Goal: Transaction & Acquisition: Share content

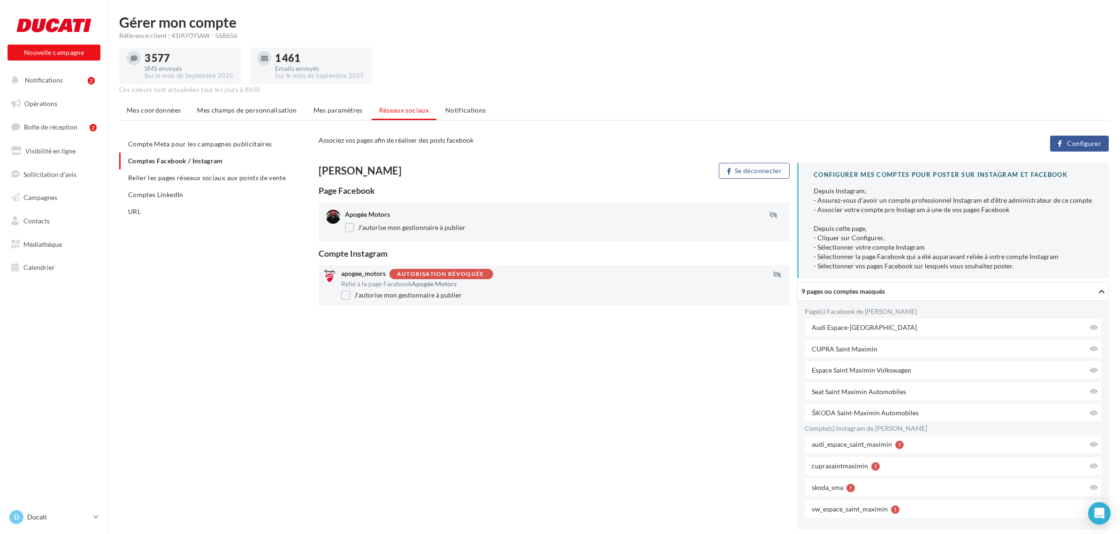
scroll to position [43, 0]
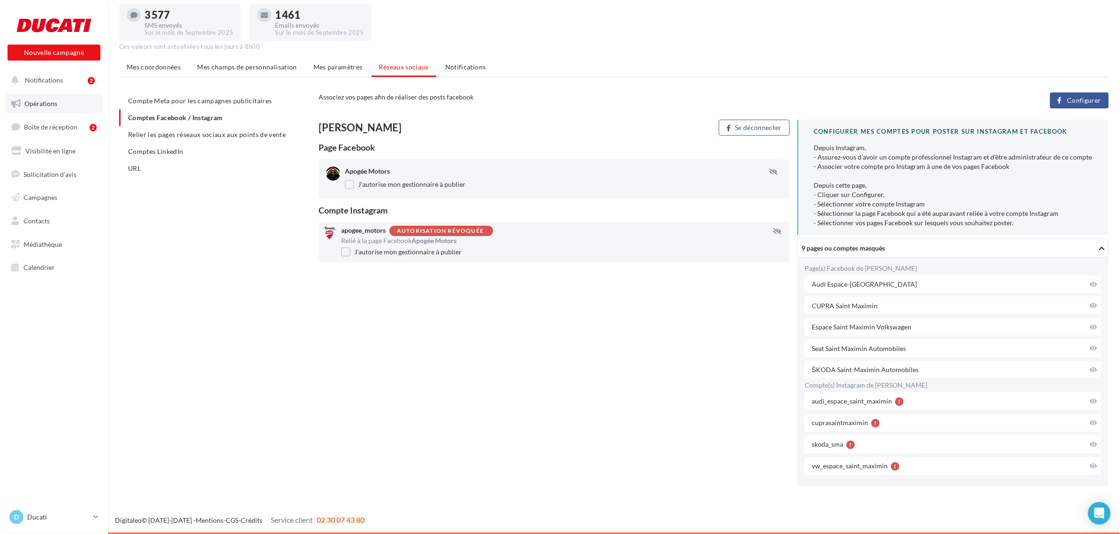
click at [50, 104] on span "Opérations" at bounding box center [40, 103] width 33 height 8
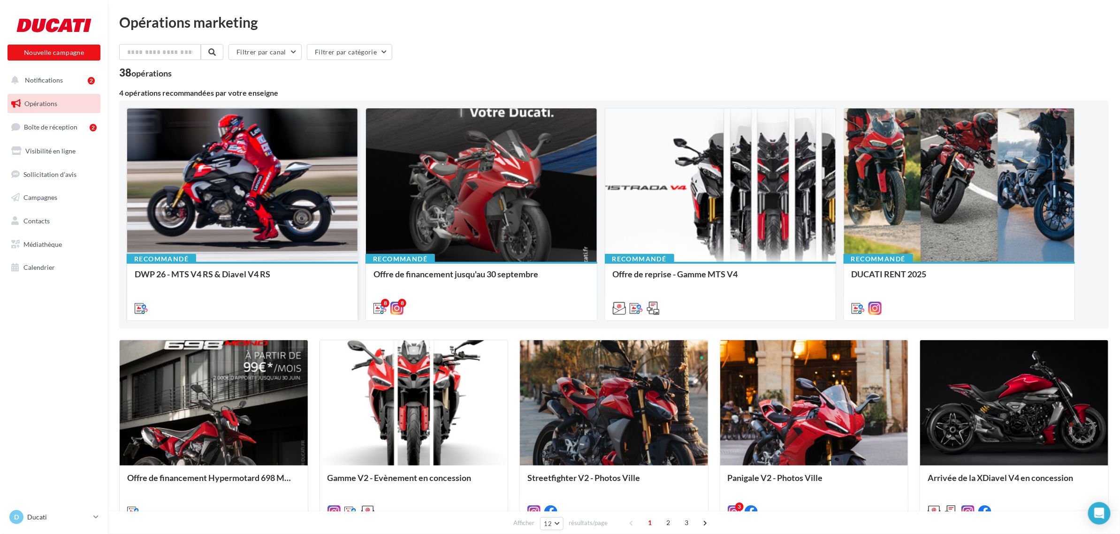
click at [231, 296] on div at bounding box center [242, 307] width 230 height 26
click at [236, 229] on div at bounding box center [242, 185] width 230 height 154
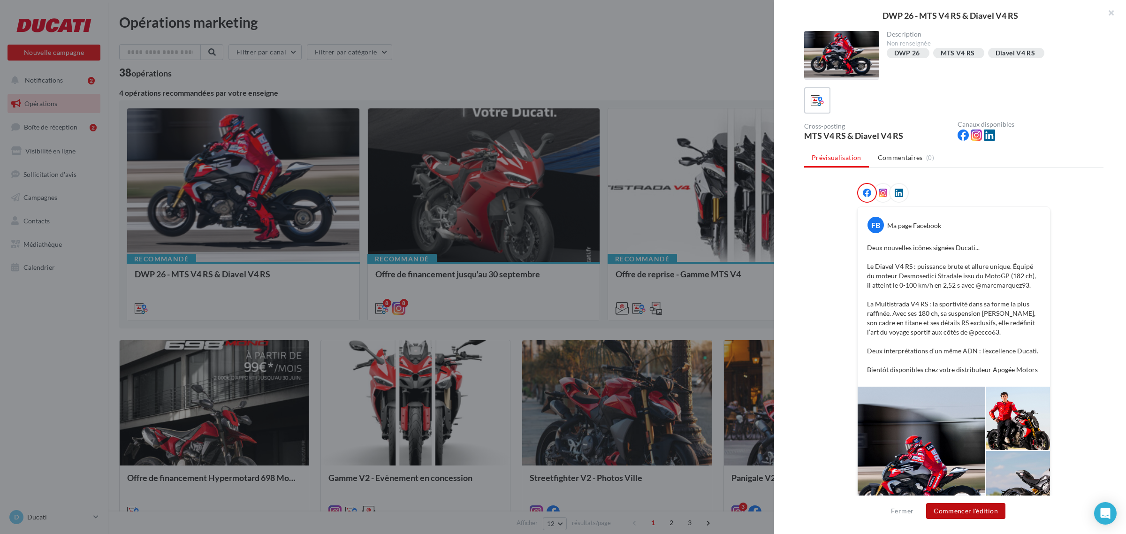
click at [979, 512] on button "Commencer l'édition" at bounding box center [965, 511] width 79 height 16
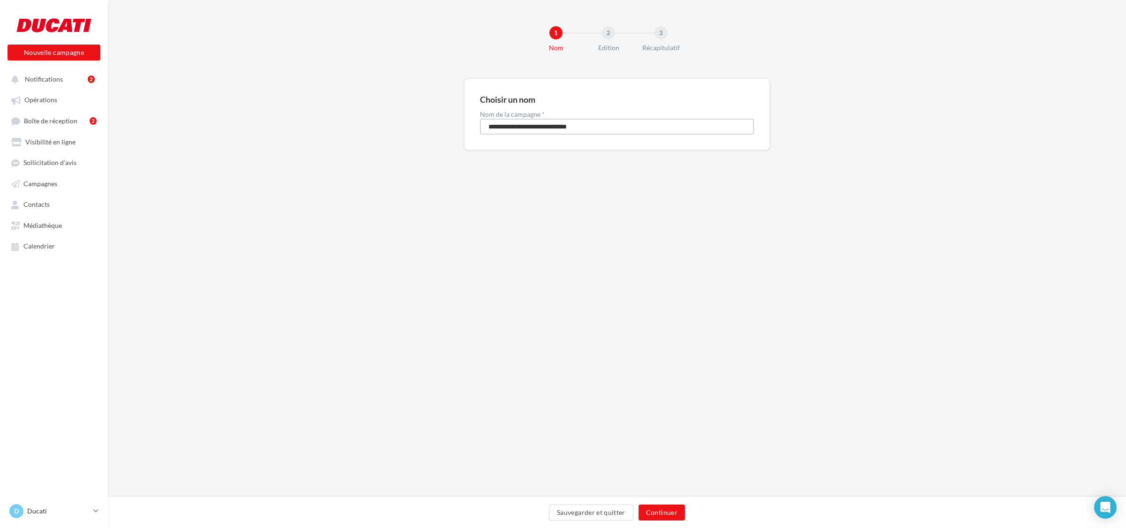
drag, startPoint x: 620, startPoint y: 125, endPoint x: 399, endPoint y: 123, distance: 221.5
click at [399, 123] on div "**********" at bounding box center [617, 129] width 1018 height 101
click at [649, 515] on button "Continuer" at bounding box center [662, 513] width 46 height 16
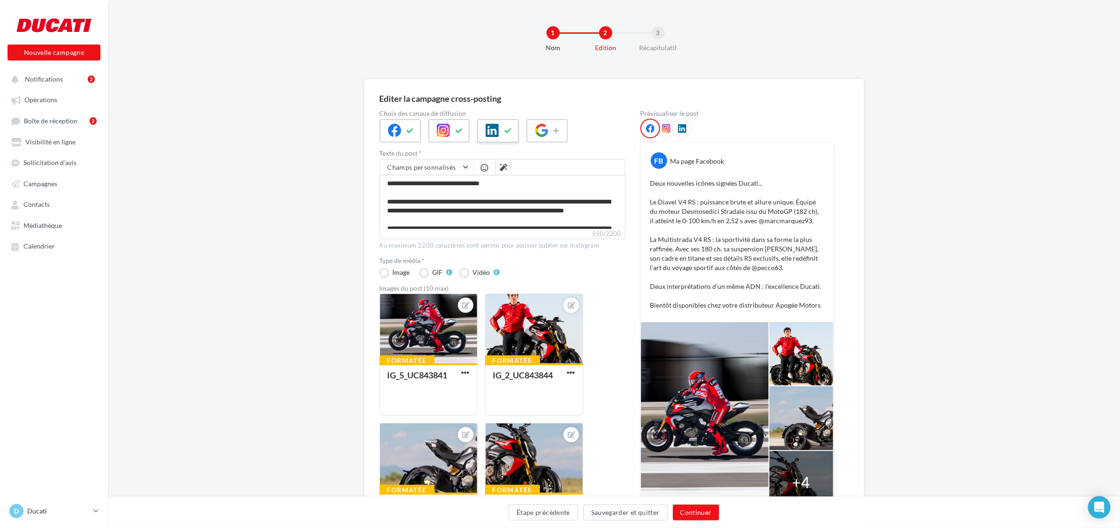
click at [496, 139] on div at bounding box center [497, 130] width 41 height 23
click at [690, 510] on button "Continuer" at bounding box center [696, 513] width 46 height 16
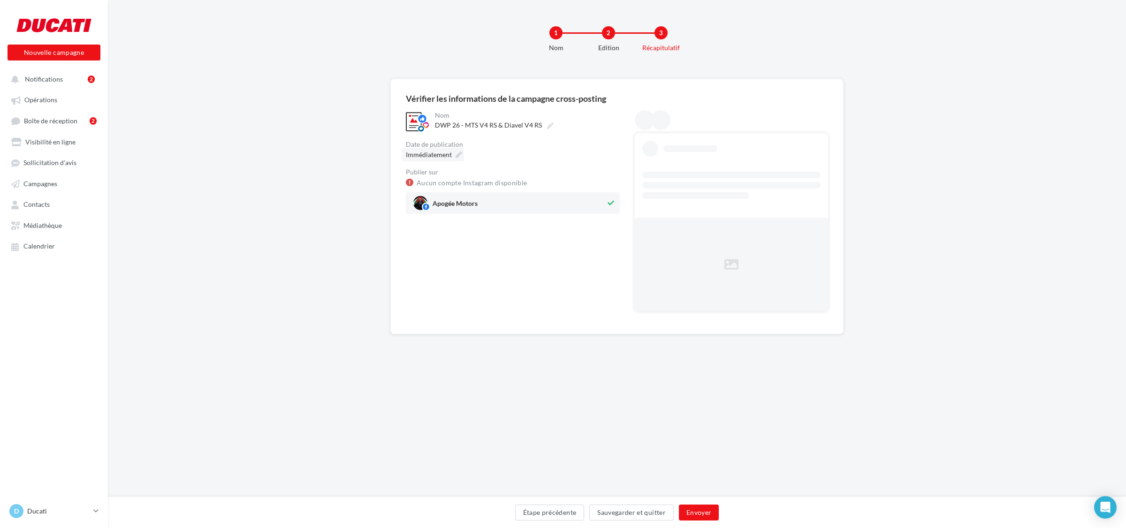
click at [453, 156] on div "Immédiatement" at bounding box center [433, 155] width 62 height 14
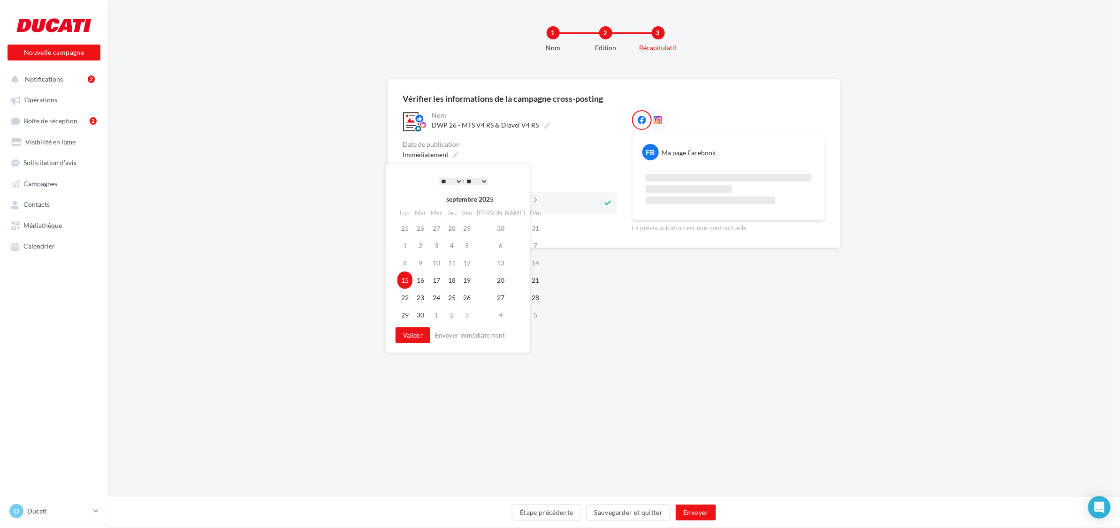
click at [451, 182] on select "* * * * * * * * * * ** ** ** ** ** ** ** ** ** ** ** ** ** **" at bounding box center [450, 182] width 23 height 8
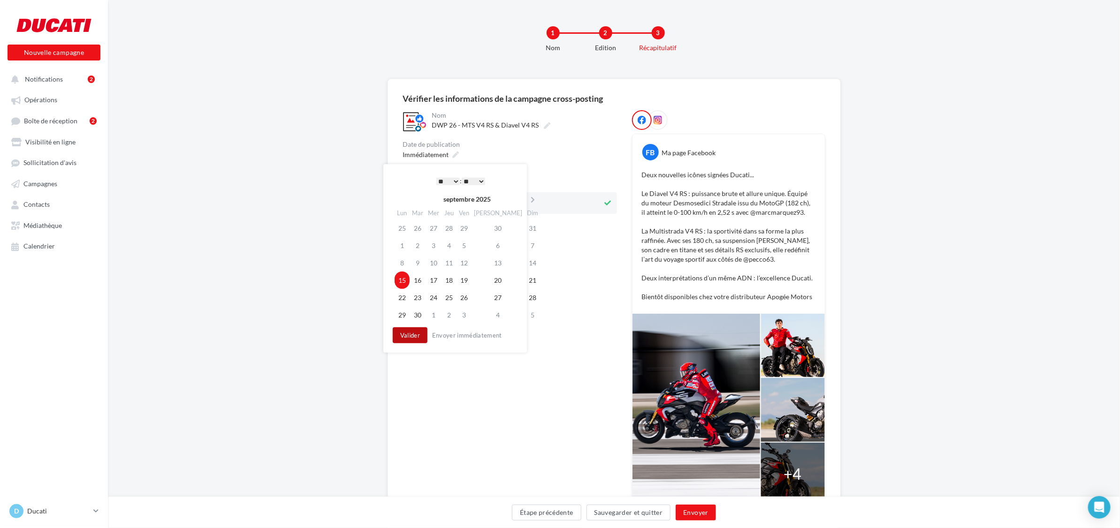
click at [418, 339] on button "Valider" at bounding box center [410, 336] width 35 height 16
click at [487, 182] on link "Aucun compte Instagram disponible" at bounding box center [469, 182] width 111 height 11
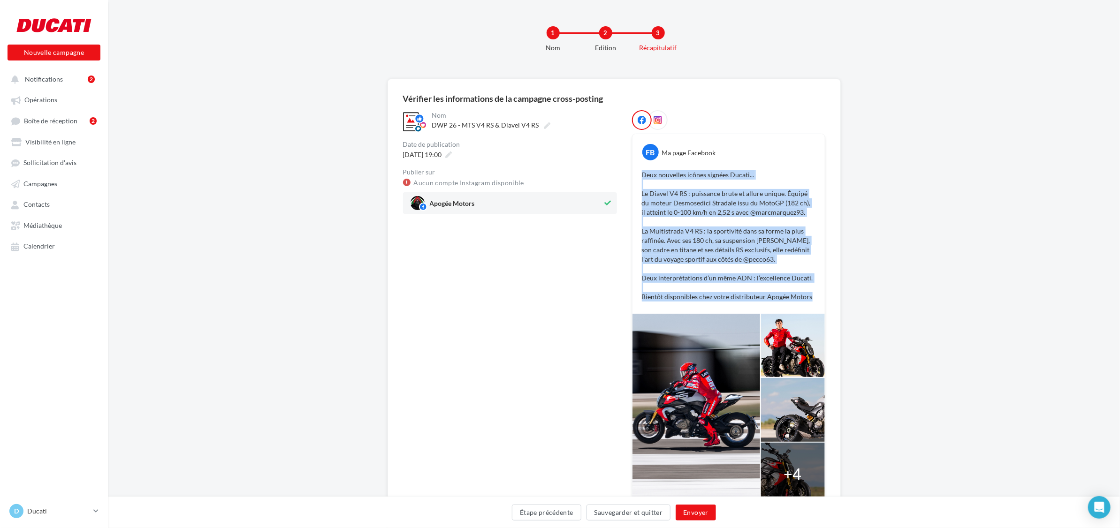
drag, startPoint x: 809, startPoint y: 296, endPoint x: 636, endPoint y: 177, distance: 210.0
click at [636, 177] on div "Deux nouvelles icônes signées Ducati... Le Diavel V4 RS : puissance brute et al…" at bounding box center [729, 236] width 188 height 136
copy p "Deux nouvelles icônes signées Ducati... Le Diavel V4 RS : puissance brute et al…"
click at [696, 510] on button "Envoyer" at bounding box center [696, 513] width 40 height 16
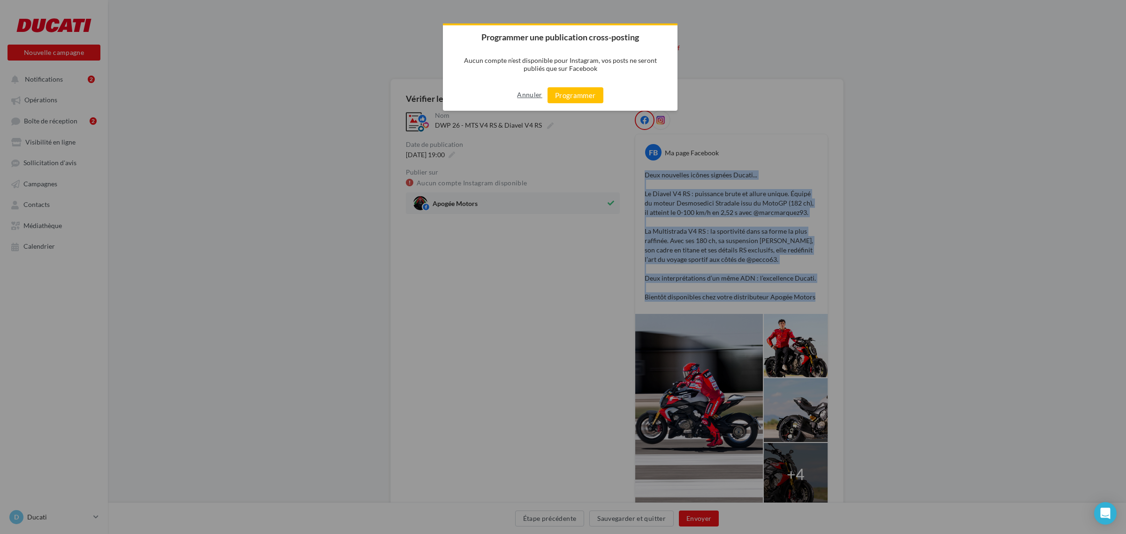
click at [521, 88] on button "Annuler" at bounding box center [529, 94] width 25 height 15
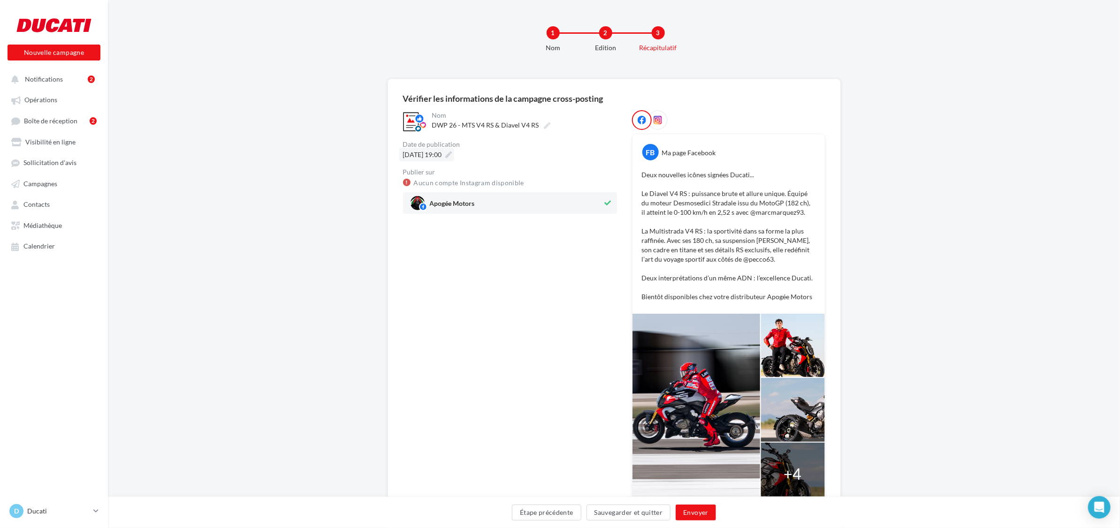
click at [452, 155] on icon at bounding box center [449, 155] width 7 height 7
click at [422, 280] on td "16" at bounding box center [418, 280] width 16 height 17
click at [407, 336] on button "Valider" at bounding box center [410, 336] width 35 height 16
click at [442, 153] on span "16/09/2025 à 19:00" at bounding box center [422, 155] width 39 height 8
click at [437, 281] on td "17" at bounding box center [434, 280] width 16 height 17
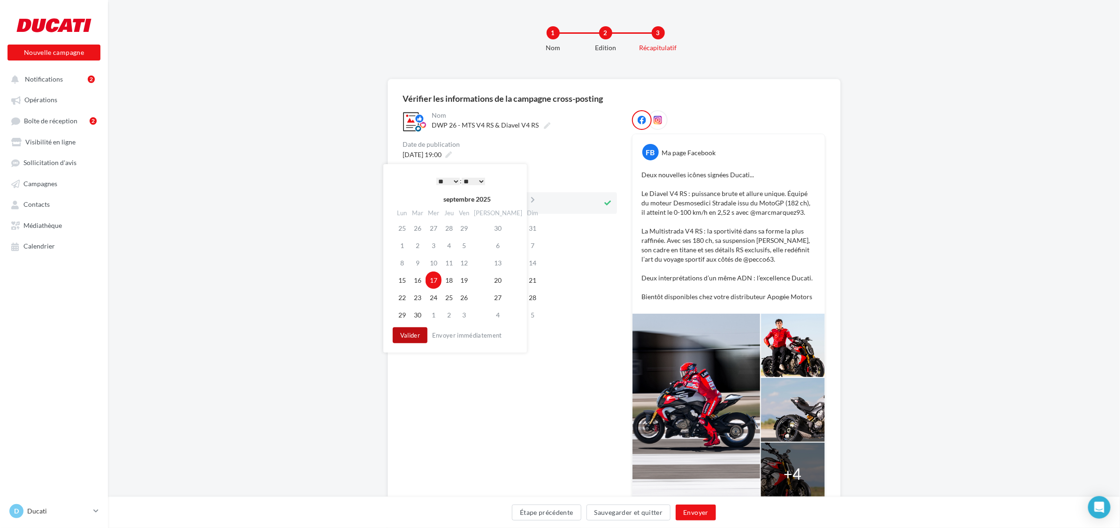
click at [418, 335] on button "Valider" at bounding box center [410, 336] width 35 height 16
click at [696, 513] on button "Envoyer" at bounding box center [696, 513] width 40 height 16
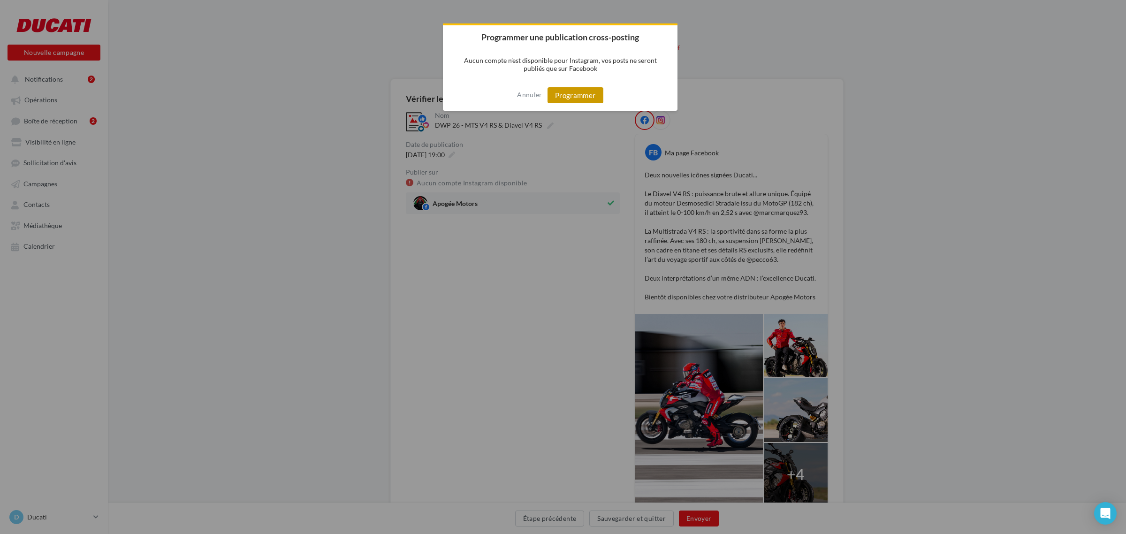
click at [580, 97] on button "Programmer" at bounding box center [576, 95] width 56 height 16
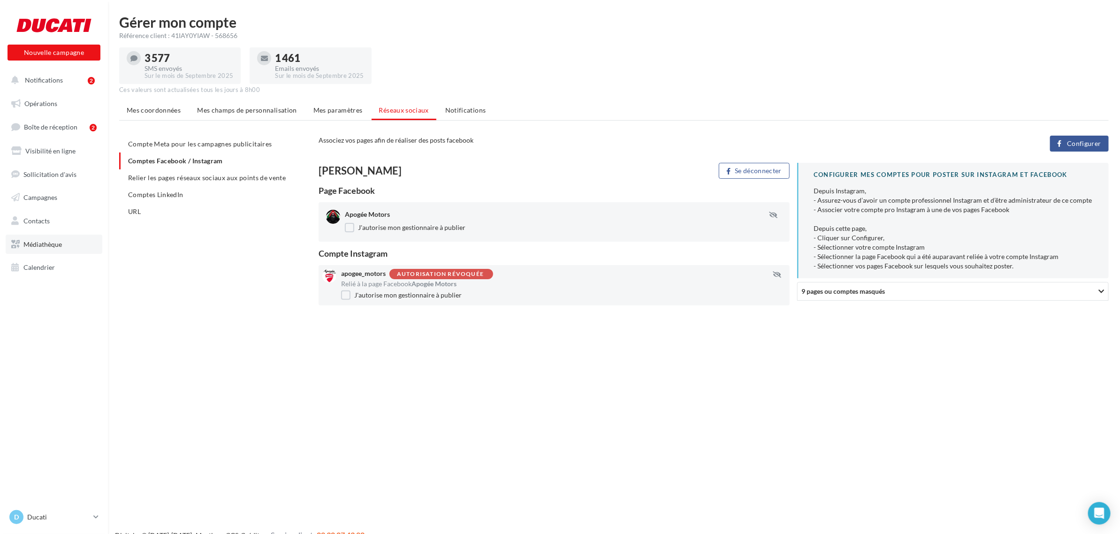
click at [55, 240] on span "Médiathèque" at bounding box center [42, 244] width 38 height 8
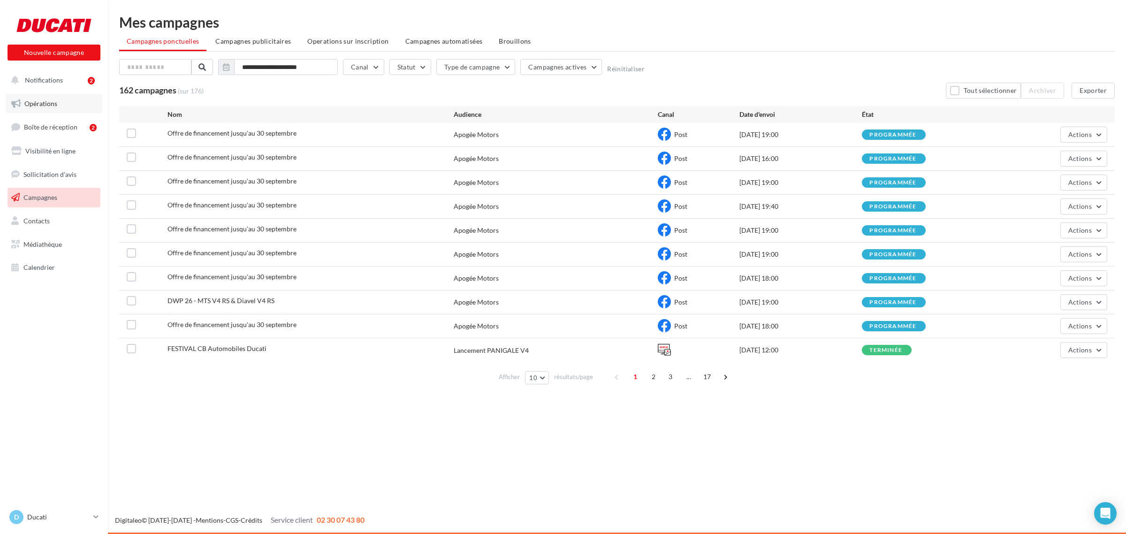
click at [54, 101] on span "Opérations" at bounding box center [40, 103] width 33 height 8
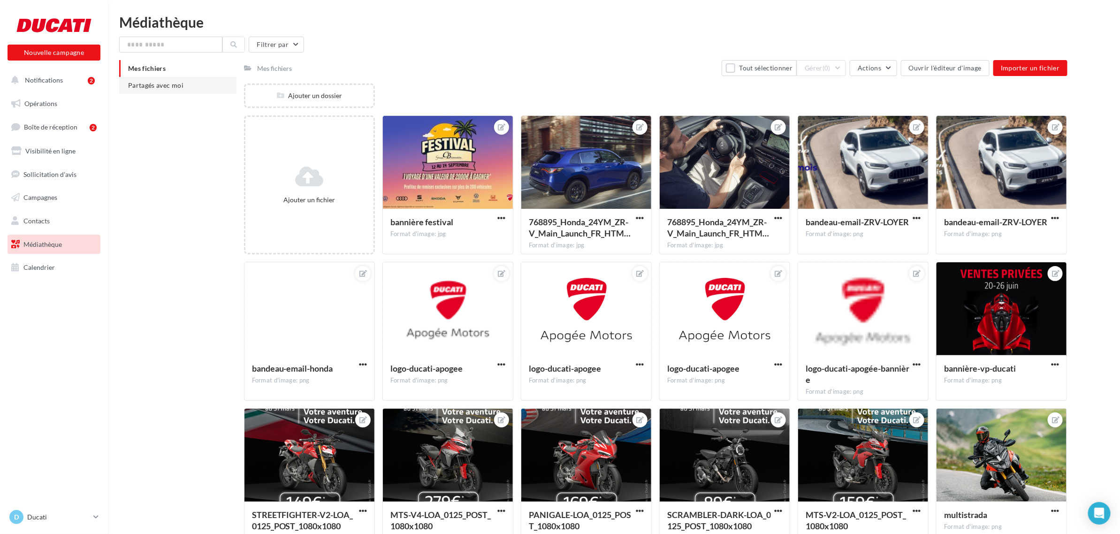
click at [155, 89] on li "Partagés avec moi" at bounding box center [177, 85] width 117 height 17
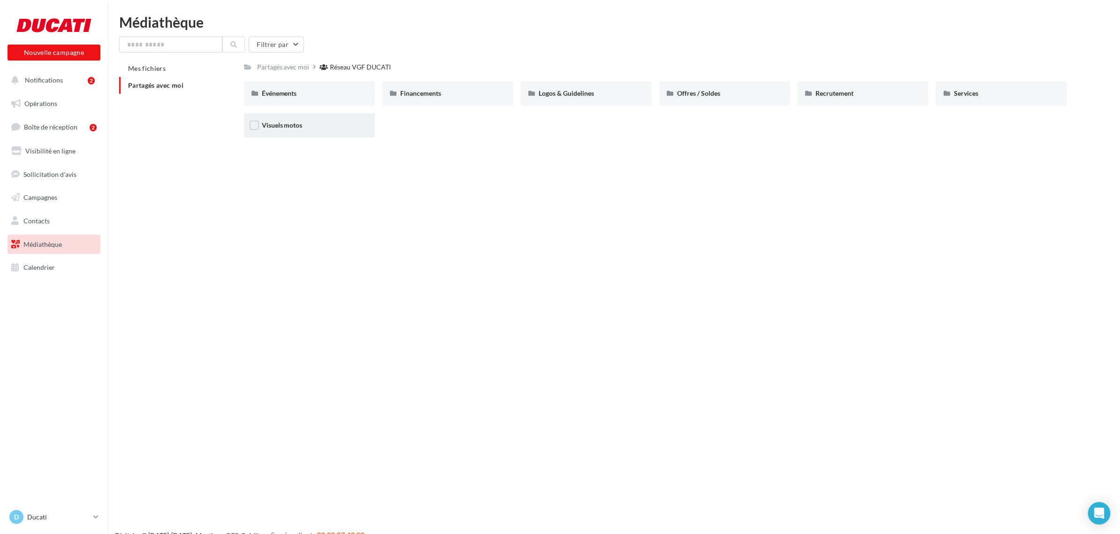
click at [332, 131] on div "Visuels motos" at bounding box center [309, 125] width 131 height 24
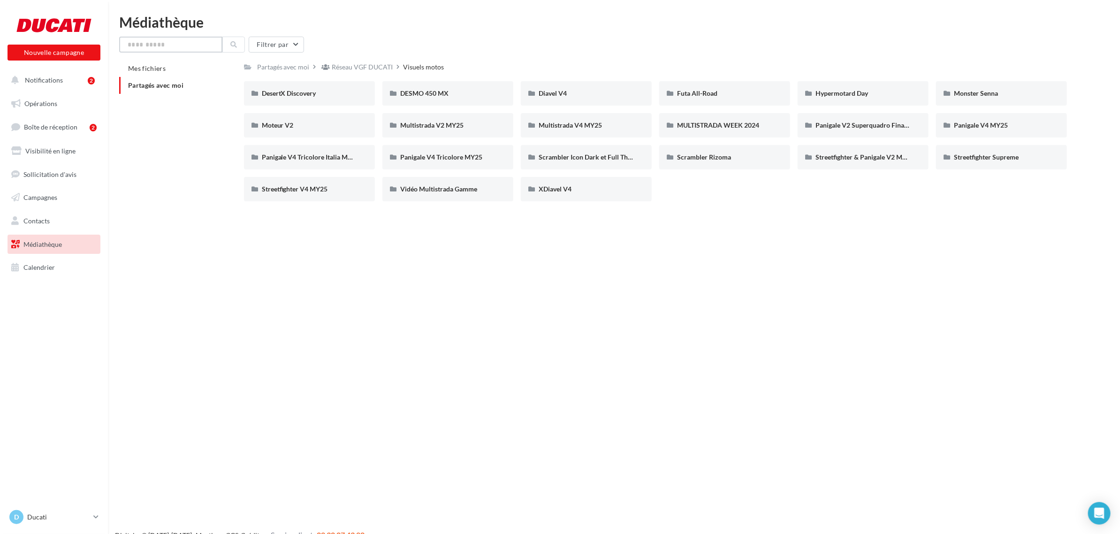
click at [163, 49] on input "text" at bounding box center [170, 45] width 103 height 16
paste input "**********"
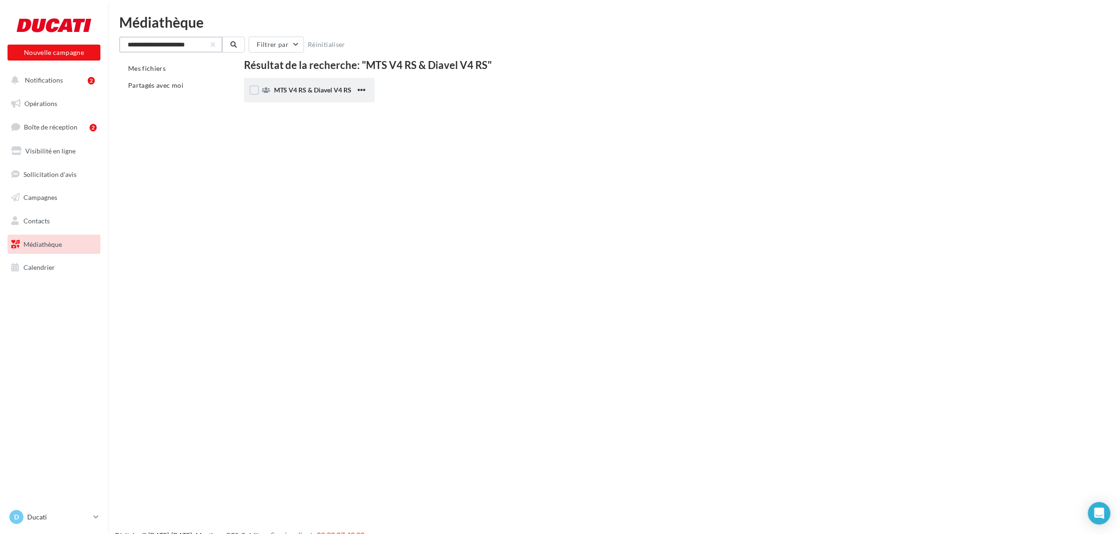
type input "**********"
click at [310, 94] on div "MTS V4 RS & Diavel V4 RS" at bounding box center [315, 89] width 82 height 9
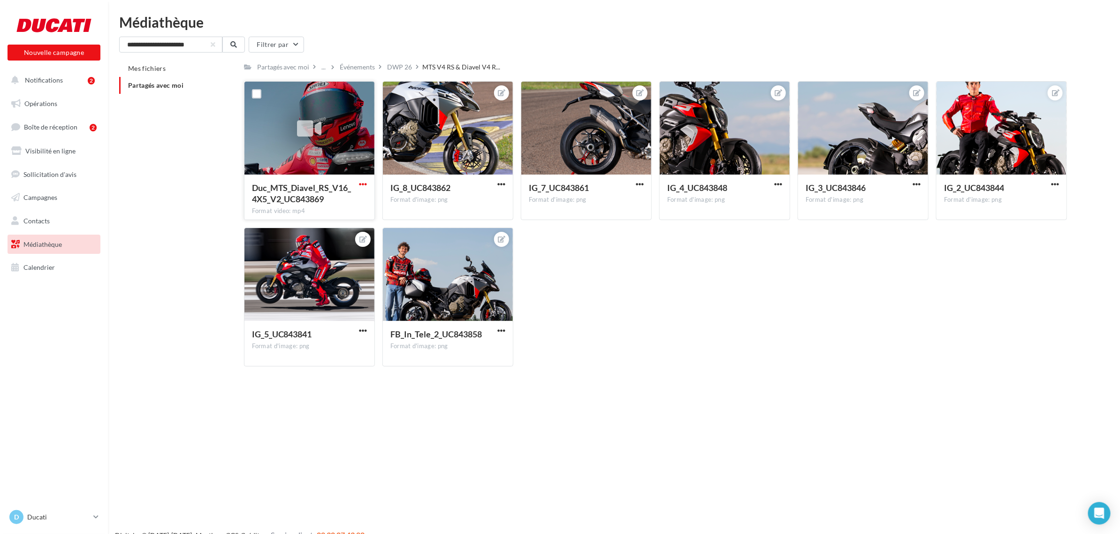
click at [364, 182] on span "button" at bounding box center [363, 184] width 8 height 8
click at [351, 199] on button "Télécharger" at bounding box center [322, 203] width 94 height 24
click at [494, 186] on div "IG_8_UC843862" at bounding box center [442, 189] width 104 height 14
click at [502, 183] on span "button" at bounding box center [501, 184] width 8 height 8
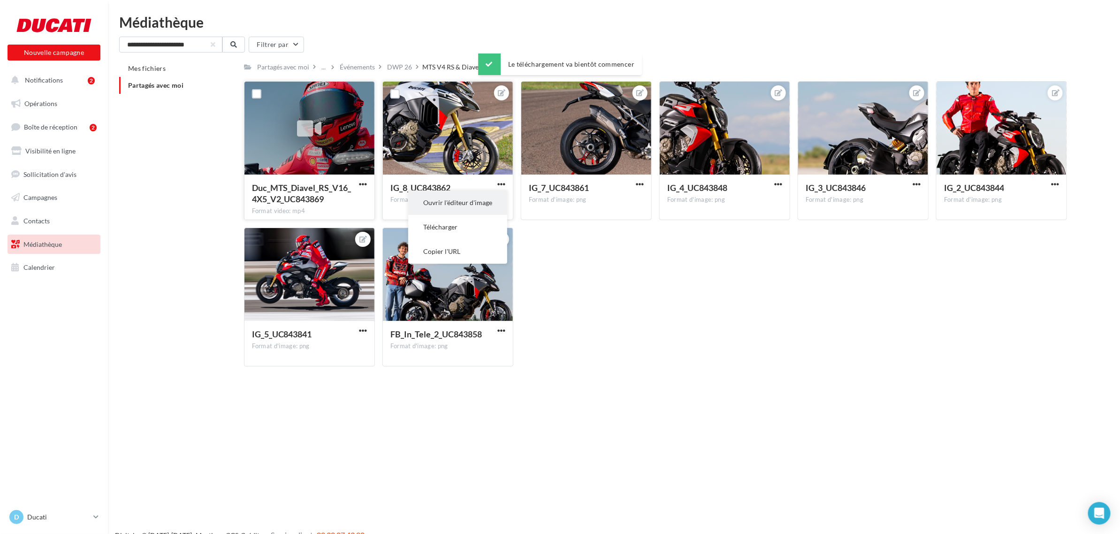
click at [480, 205] on button "Ouvrir l'éditeur d'image" at bounding box center [457, 203] width 99 height 24
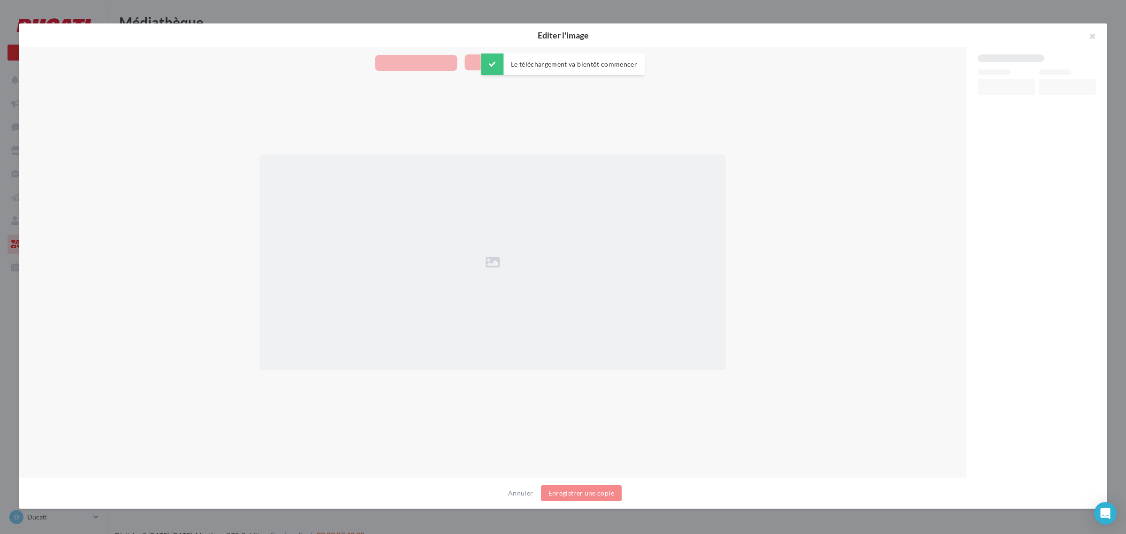
click at [480, 205] on div at bounding box center [493, 262] width 467 height 215
click at [517, 496] on button "Annuler" at bounding box center [520, 493] width 32 height 11
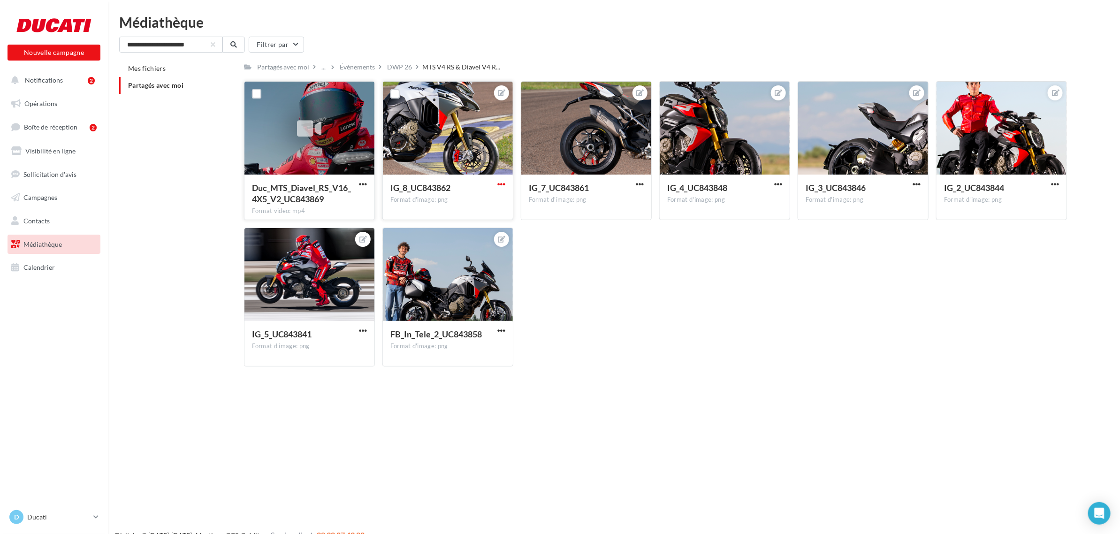
click at [499, 184] on span "button" at bounding box center [501, 184] width 8 height 8
click at [480, 233] on button "Télécharger" at bounding box center [457, 227] width 99 height 24
click at [641, 182] on span "button" at bounding box center [640, 184] width 8 height 8
click at [619, 231] on button "Télécharger" at bounding box center [596, 227] width 99 height 24
click at [774, 183] on span "button" at bounding box center [778, 184] width 8 height 8
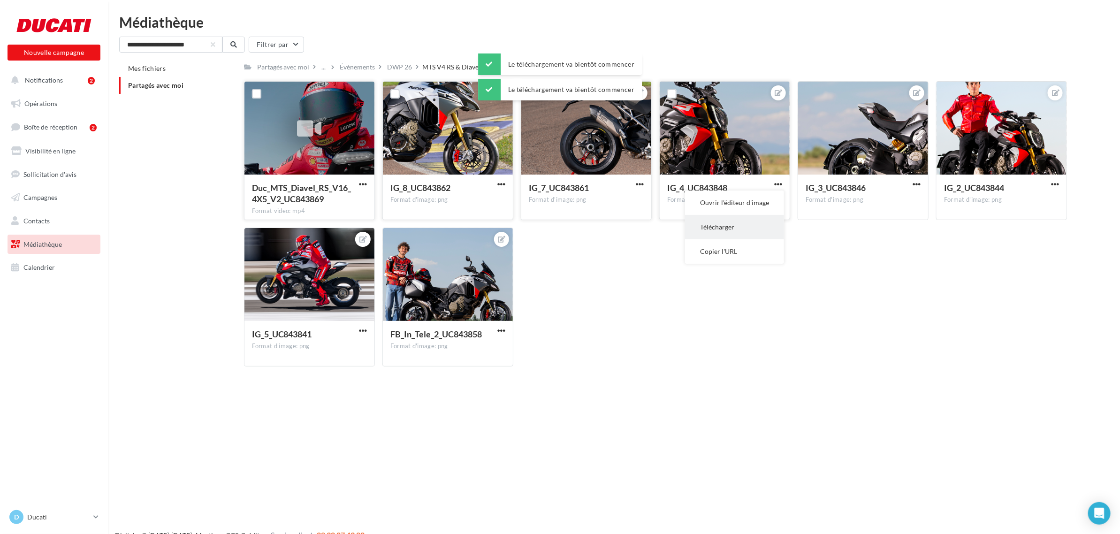
click at [726, 227] on button "Télécharger" at bounding box center [734, 227] width 99 height 24
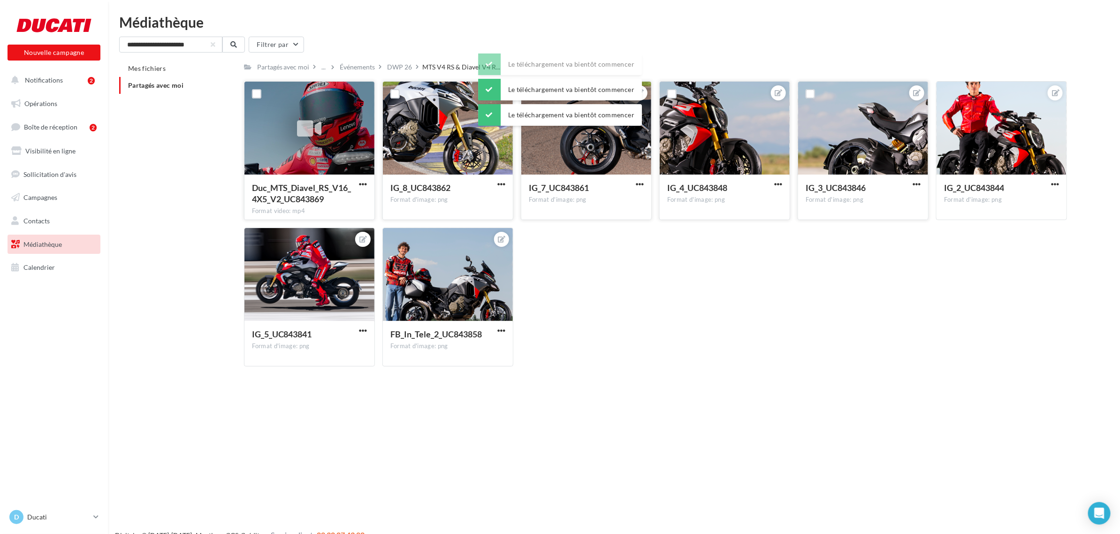
click at [911, 187] on button "button" at bounding box center [917, 184] width 12 height 9
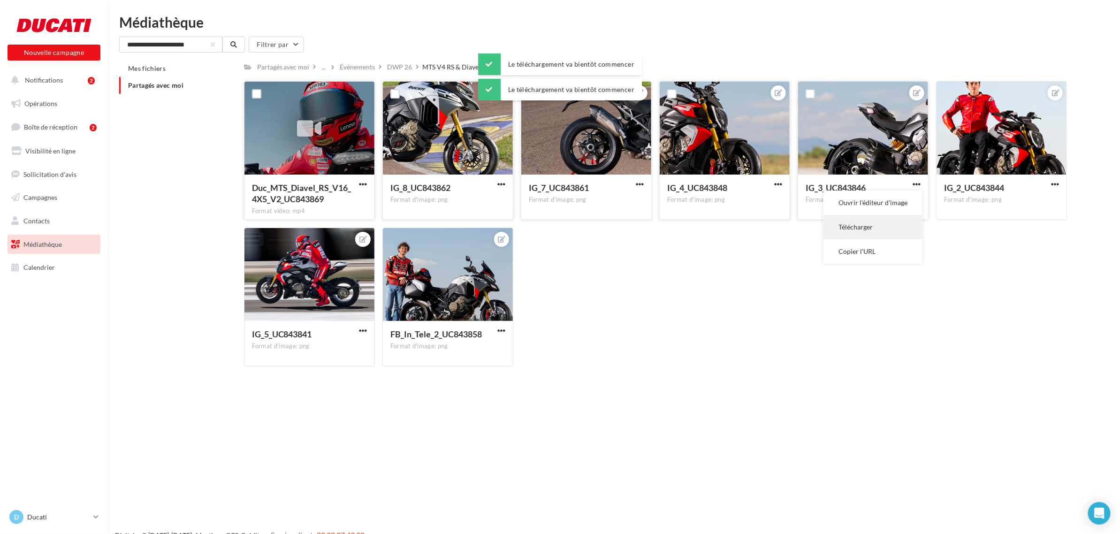
click at [853, 230] on button "Télécharger" at bounding box center [873, 227] width 99 height 24
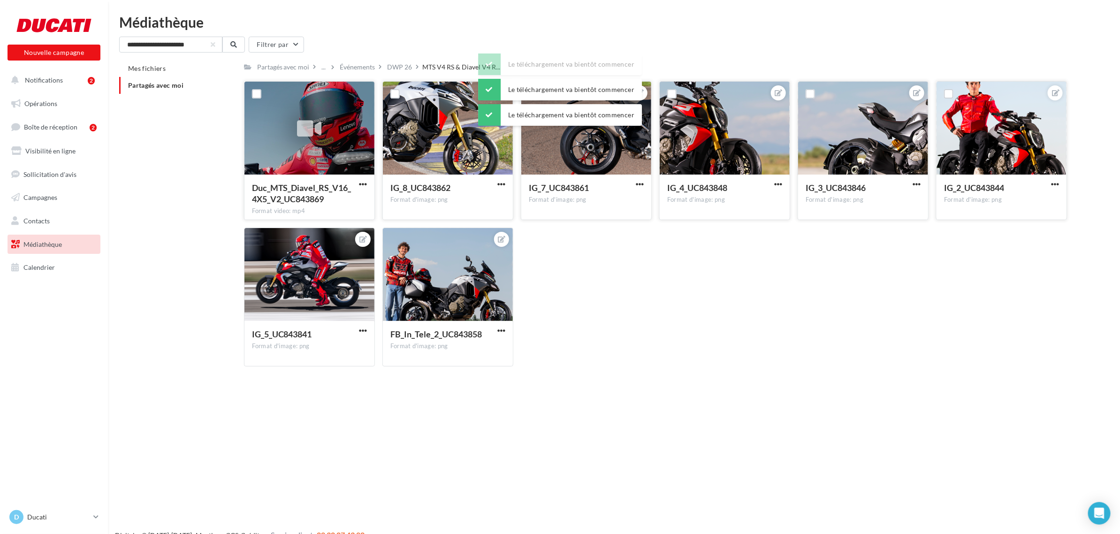
click at [1050, 184] on button "button" at bounding box center [1055, 184] width 12 height 9
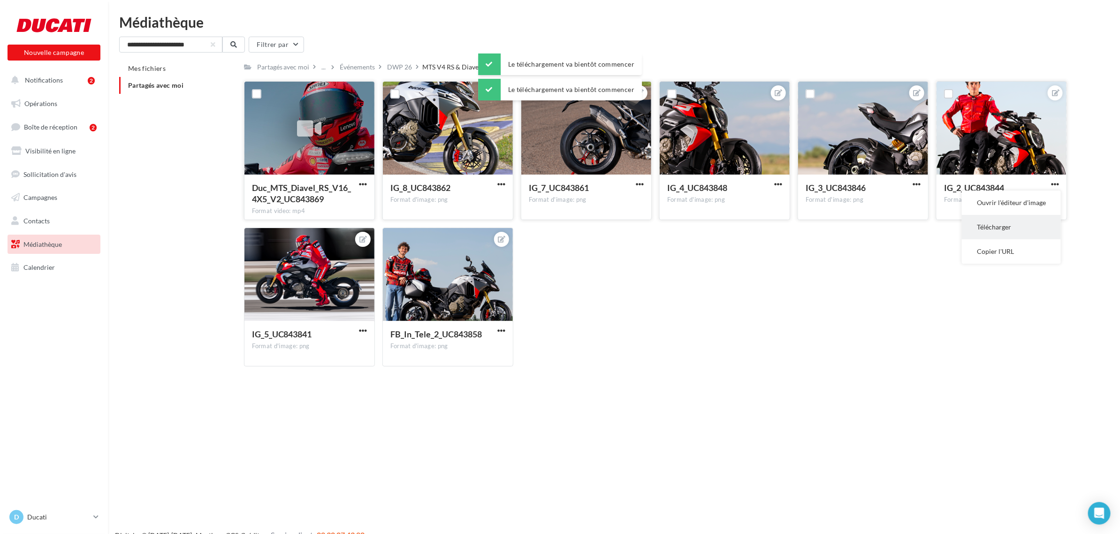
click at [988, 227] on button "Télécharger" at bounding box center [1011, 227] width 99 height 24
click at [364, 329] on span "button" at bounding box center [363, 331] width 8 height 8
click at [322, 371] on button "Télécharger" at bounding box center [319, 373] width 99 height 24
click at [500, 329] on span "button" at bounding box center [501, 331] width 8 height 8
click at [443, 369] on button "Télécharger" at bounding box center [457, 373] width 99 height 24
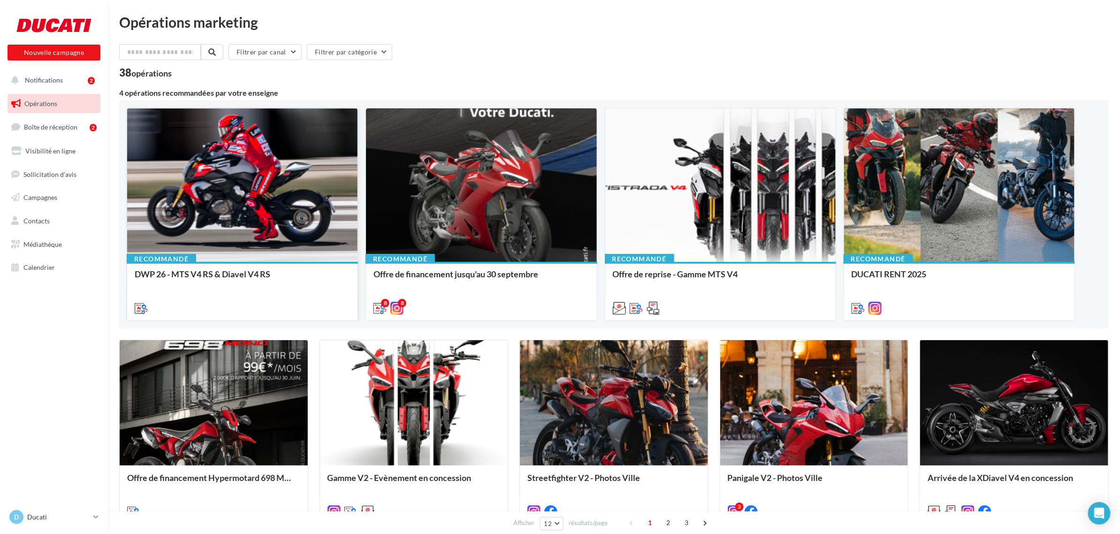
click at [261, 230] on div at bounding box center [242, 185] width 230 height 154
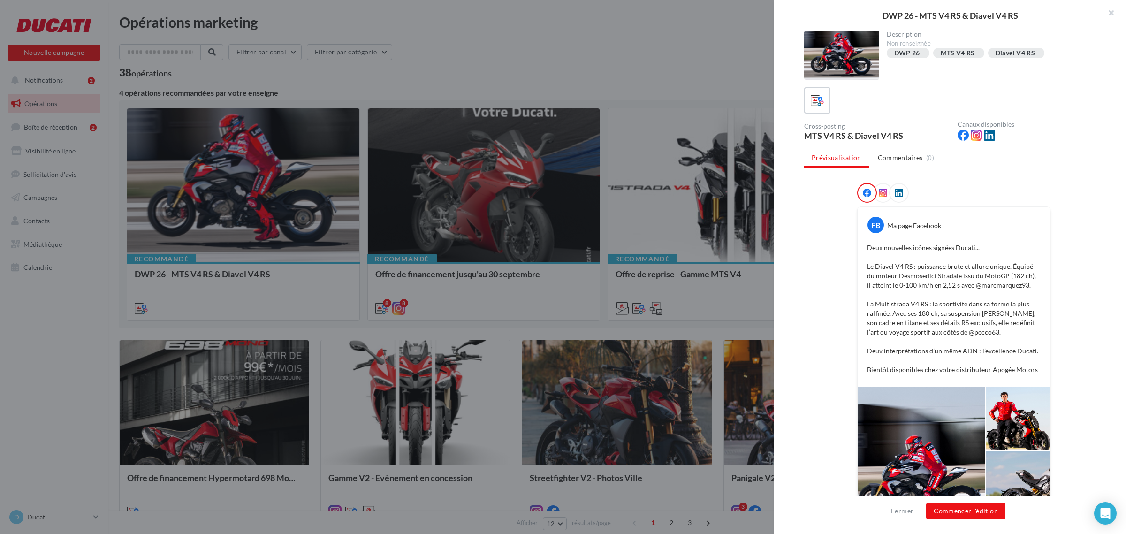
drag, startPoint x: 904, startPoint y: 131, endPoint x: 807, endPoint y: 137, distance: 97.3
click at [807, 137] on div "MTS V4 RS & Diavel V4 RS" at bounding box center [877, 135] width 146 height 8
copy div "MTS V4 RS & Diavel V4 RS"
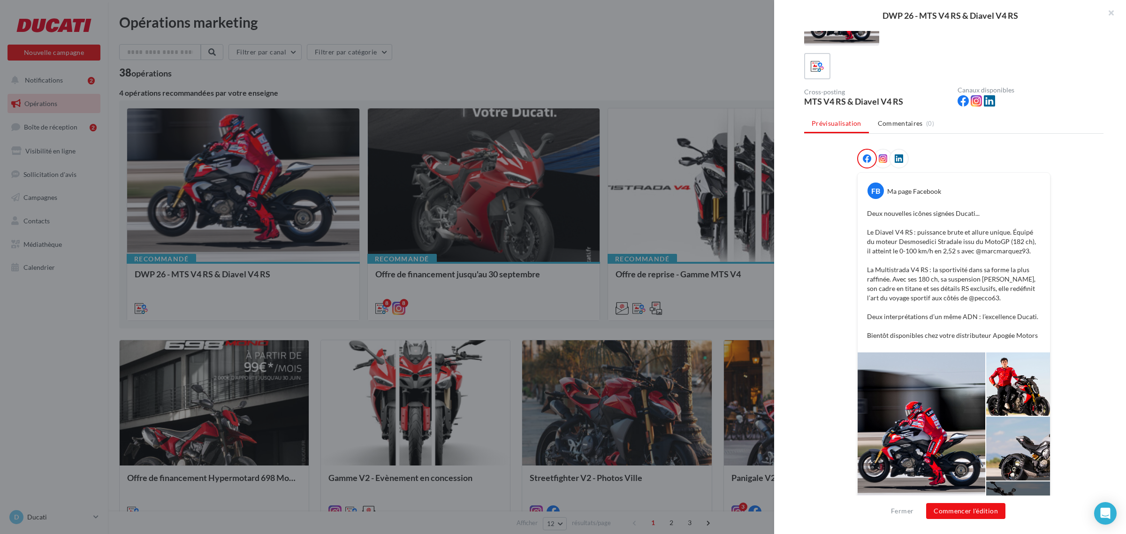
scroll to position [85, 0]
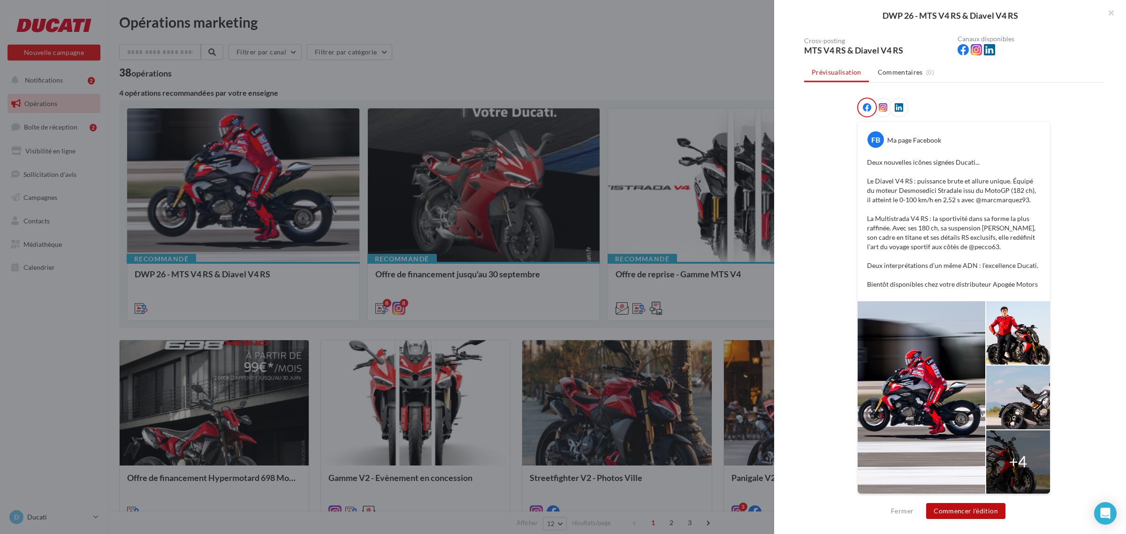
click at [969, 511] on button "Commencer l'édition" at bounding box center [965, 511] width 79 height 16
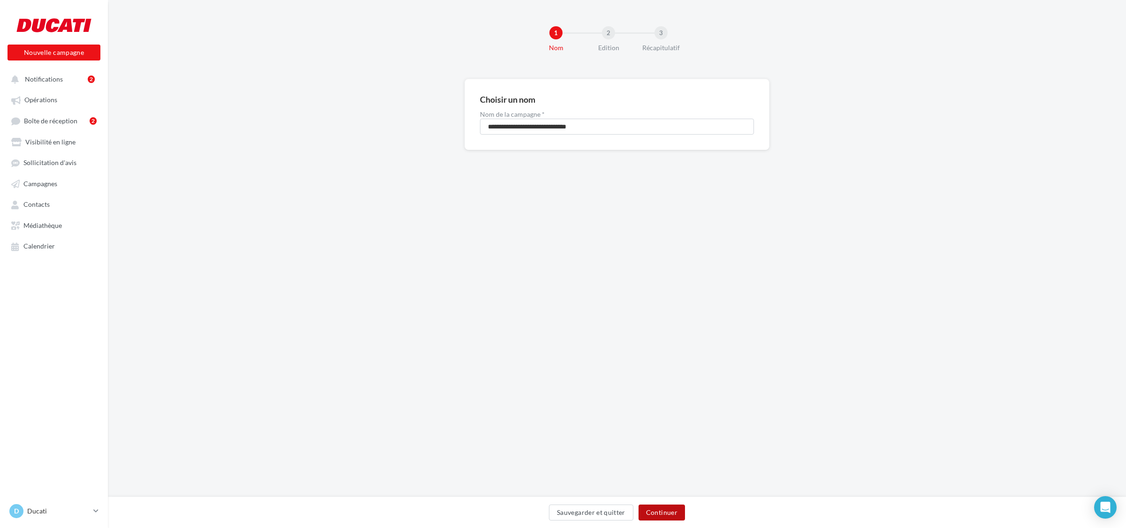
click at [660, 511] on button "Continuer" at bounding box center [662, 513] width 46 height 16
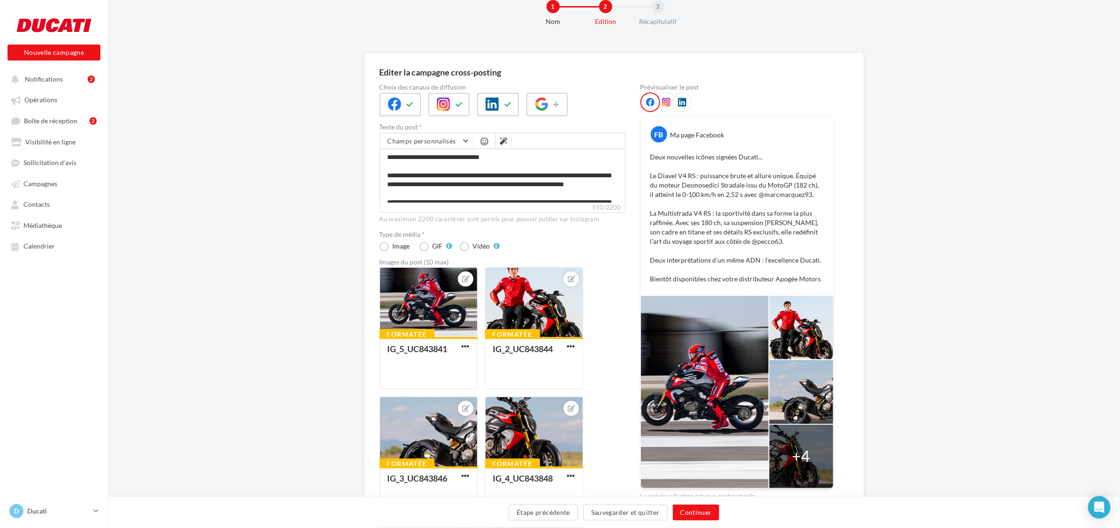
scroll to position [59, 0]
